Goal: Feedback & Contribution: Contribute content

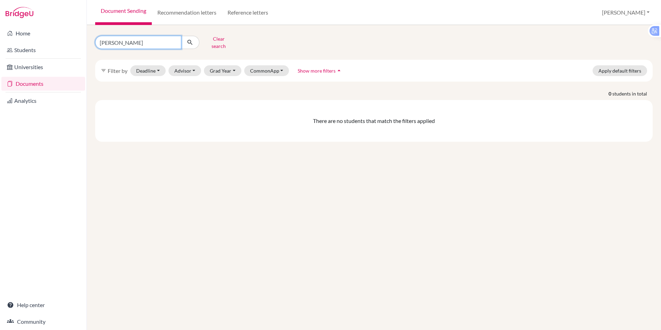
click at [125, 39] on input "[PERSON_NAME]" at bounding box center [138, 42] width 86 height 13
click at [246, 12] on link "Reference letters" at bounding box center [248, 12] width 52 height 25
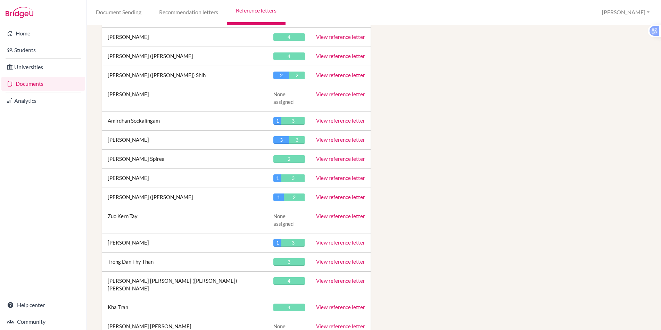
scroll to position [2895, 0]
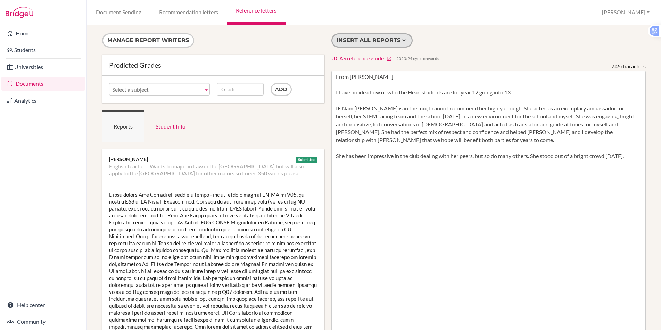
click at [365, 40] on button "Insert all reports" at bounding box center [371, 40] width 81 height 14
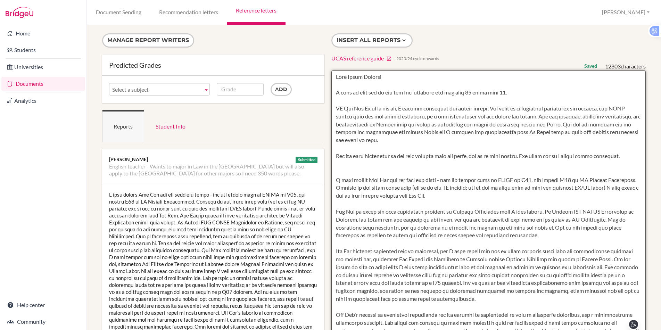
click at [346, 175] on textarea "From Colin Astbury I have no idea how or who the Head students are for year 12 …" at bounding box center [488, 270] width 314 height 401
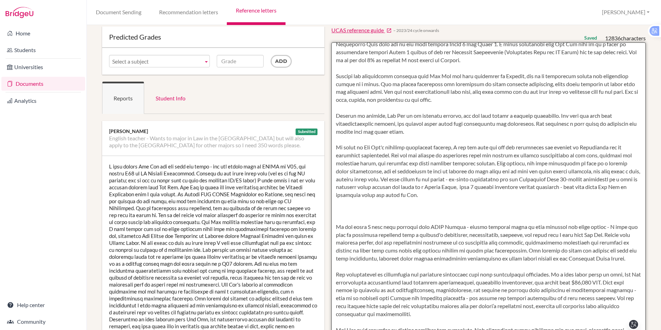
scroll to position [322, 0]
click at [358, 204] on textarea "From Colin Astbury I have no idea how or who the Head students are for year 12 …" at bounding box center [488, 242] width 314 height 401
click at [348, 222] on textarea "From Colin Astbury I have no idea how or who the Head students are for year 12 …" at bounding box center [488, 242] width 314 height 401
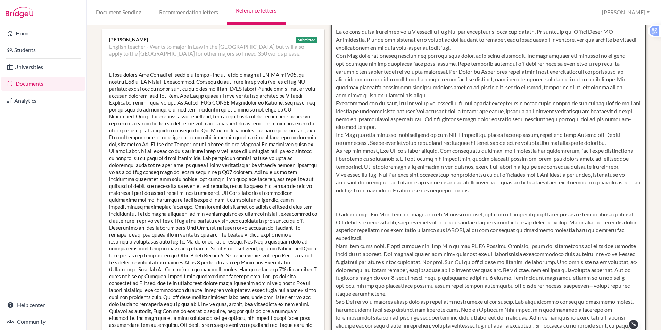
scroll to position [645, 0]
click at [339, 43] on textarea "From Colin Astbury I have no idea how or who the Head students are for year 12 …" at bounding box center [488, 151] width 314 height 401
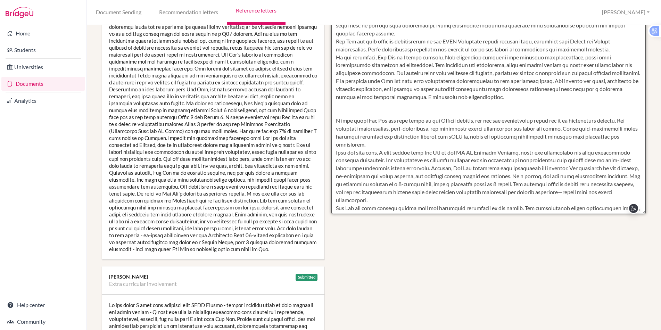
scroll to position [628, 0]
click at [342, 134] on textarea "From Colin Astbury I have no idea how or who the Head students are for year 12 …" at bounding box center [488, 13] width 314 height 401
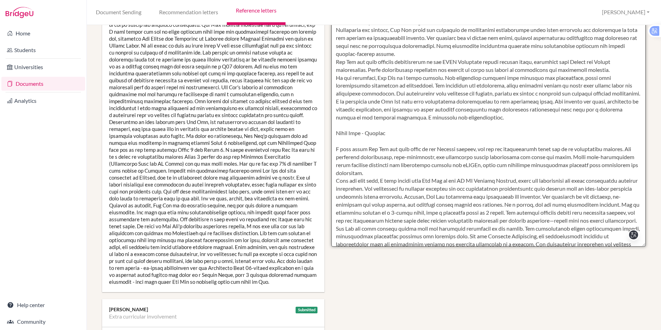
scroll to position [225, 0]
click at [358, 158] on textarea "From Colin Astbury I have no idea how or who the Head students are for year 12 …" at bounding box center [488, 46] width 314 height 401
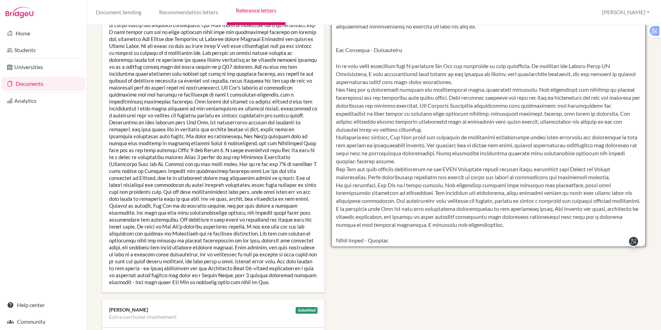
scroll to position [531, 0]
click at [355, 66] on textarea "From Colin Astbury I have no idea how or who the Head students are for year 12 …" at bounding box center [488, 46] width 314 height 401
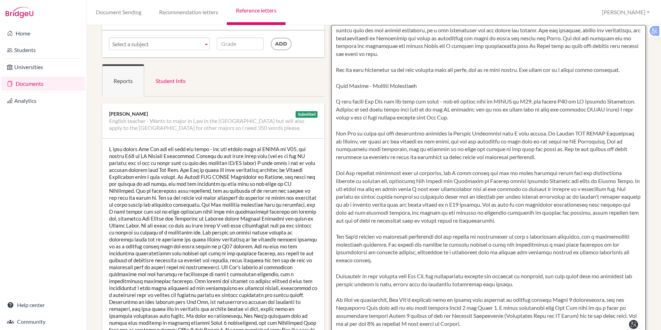
scroll to position [0, 0]
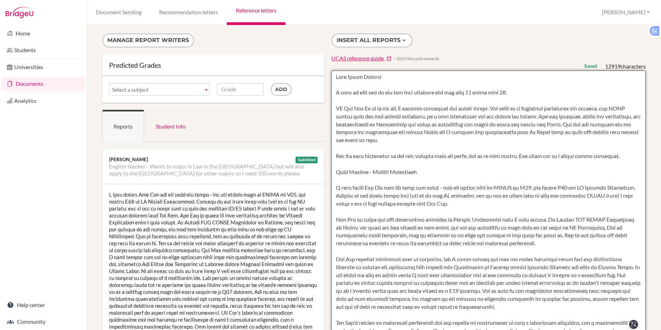
drag, startPoint x: 468, startPoint y: 99, endPoint x: 332, endPoint y: 79, distance: 138.0
click at [332, 79] on textarea "From Colin Astbury I have no idea how or who the Head students are for year 12 …" at bounding box center [488, 270] width 314 height 401
type textarea "From Colin Astbury I have no idea how or who the Head students are for year 12 …"
